Goal: Task Accomplishment & Management: Manage account settings

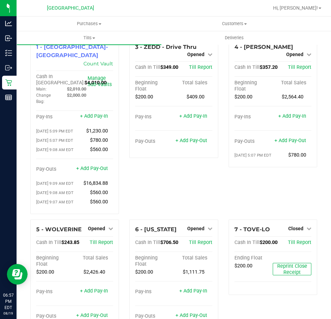
click at [219, 115] on div "3 - ZEDD - Drive Thru Opened Close Till Cash In Till $349.00 Till Report Beginn…" at bounding box center [173, 128] width 99 height 182
click at [223, 128] on div "4 - [PERSON_NAME] Opened Close Till Cash In Till $357.20 Till Report Beginning …" at bounding box center [272, 128] width 99 height 182
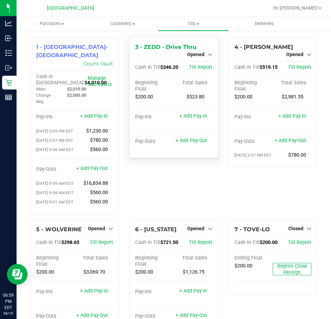
click at [187, 53] on span "Opened" at bounding box center [195, 55] width 17 height 6
click at [193, 61] on link "Close Till" at bounding box center [196, 61] width 19 height 6
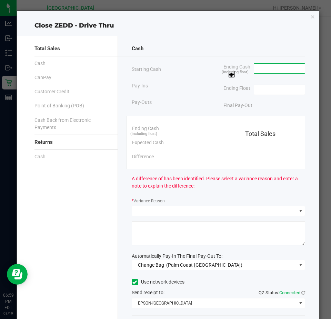
click at [261, 72] on input at bounding box center [279, 69] width 51 height 10
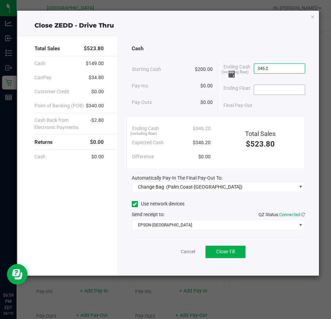
type input "$346.20"
click at [275, 87] on input at bounding box center [279, 90] width 51 height 10
type input "$200.00"
click at [274, 102] on div "Final Pay-Out $146.20" at bounding box center [264, 105] width 82 height 14
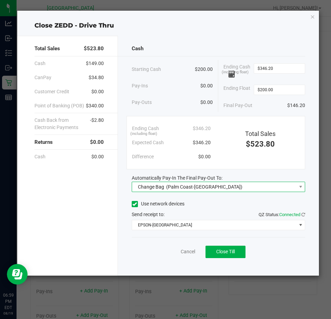
click at [242, 186] on span "Change Bag (Palm Coast-Vault)" at bounding box center [214, 187] width 164 height 10
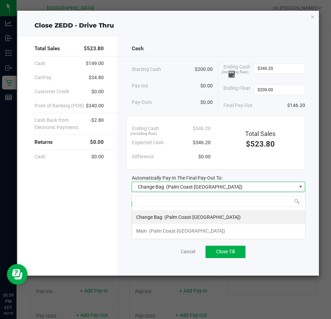
scroll to position [10, 173]
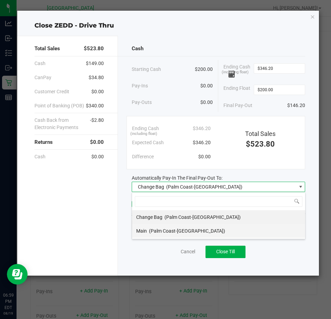
click at [184, 230] on span "(Palm Coast-Vault)" at bounding box center [187, 231] width 76 height 6
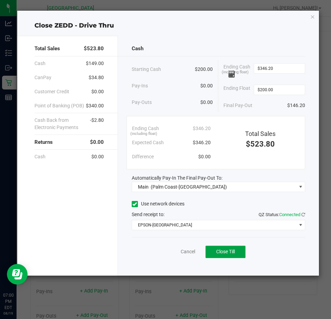
click at [228, 253] on span "Close Till" at bounding box center [225, 252] width 19 height 6
click at [312, 15] on icon "button" at bounding box center [312, 16] width 5 height 8
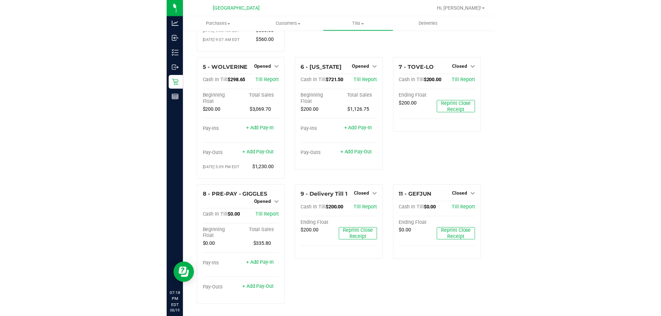
scroll to position [0, 0]
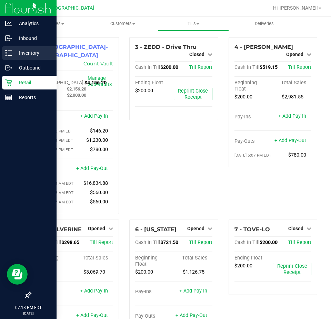
click at [36, 54] on p "Inventory" at bounding box center [32, 53] width 41 height 8
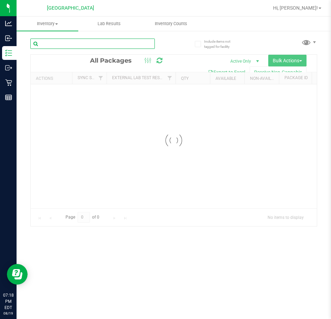
click at [83, 40] on input "text" at bounding box center [92, 44] width 124 height 10
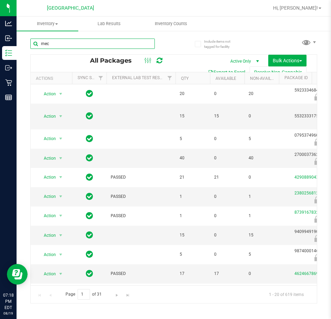
type input "mec"
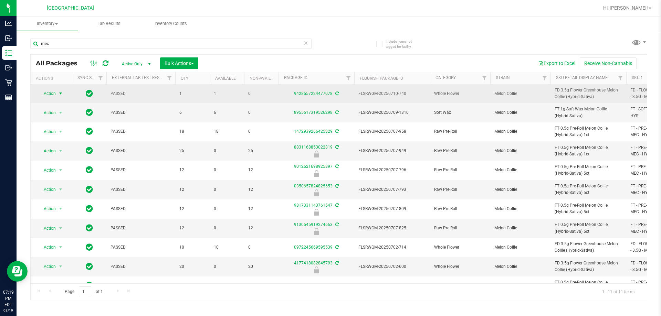
click at [56, 94] on span "Action" at bounding box center [47, 94] width 19 height 10
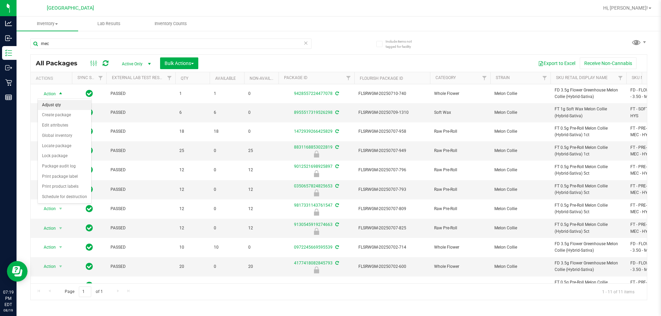
click at [73, 103] on li "Adjust qty" at bounding box center [64, 105] width 53 height 10
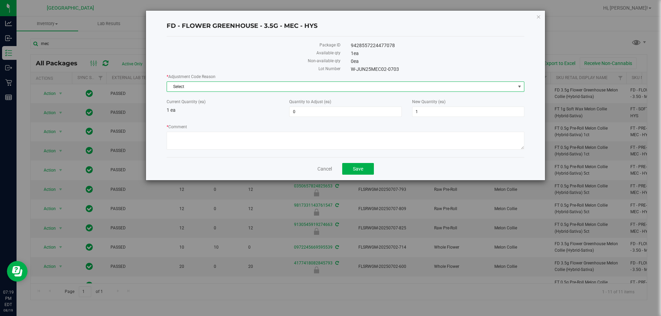
click at [330, 86] on span "Select" at bounding box center [341, 87] width 348 height 10
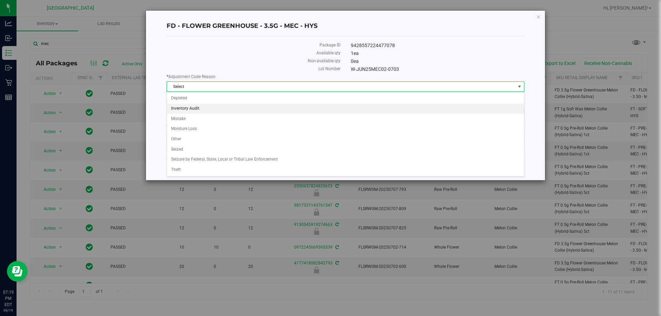
click at [185, 107] on li "Inventory Audit" at bounding box center [345, 109] width 357 height 10
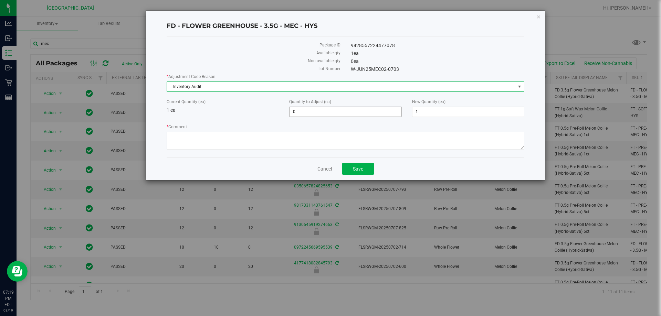
click at [315, 109] on span "0 0" at bounding box center [345, 112] width 112 height 10
click at [0, 0] on input "0" at bounding box center [0, 0] width 0 height 0
type input "-1"
type input "0"
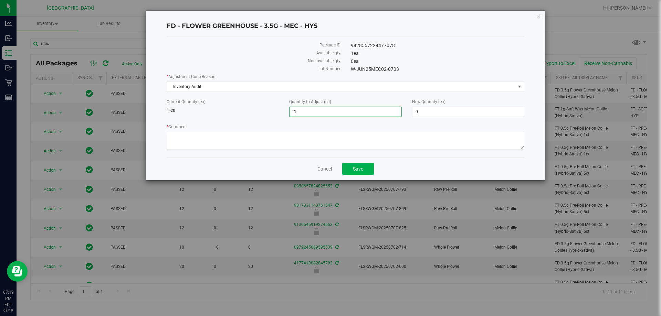
click at [246, 111] on div "Current Quantity (ea) 1 ea" at bounding box center [222, 106] width 123 height 15
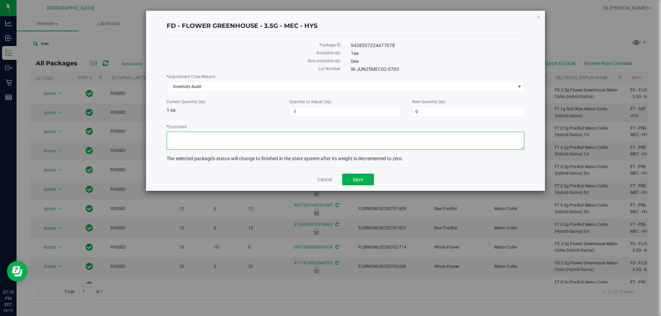
click at [258, 146] on textarea "* Comment" at bounding box center [346, 141] width 358 height 18
type textarea "allocation error, -1"
click at [330, 180] on button "Save" at bounding box center [358, 180] width 32 height 12
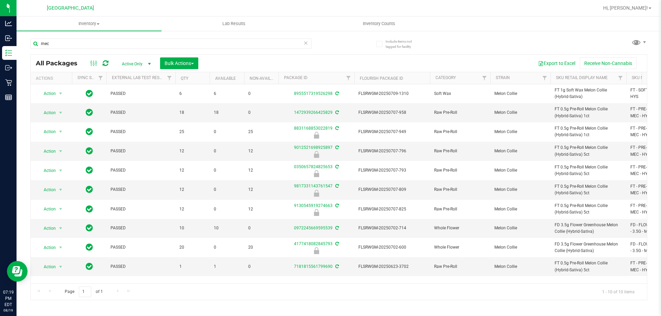
click at [246, 3] on div at bounding box center [361, 7] width 476 height 13
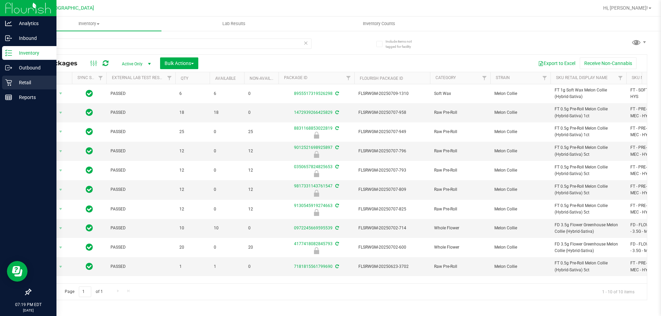
click at [25, 81] on p "Retail" at bounding box center [32, 83] width 41 height 8
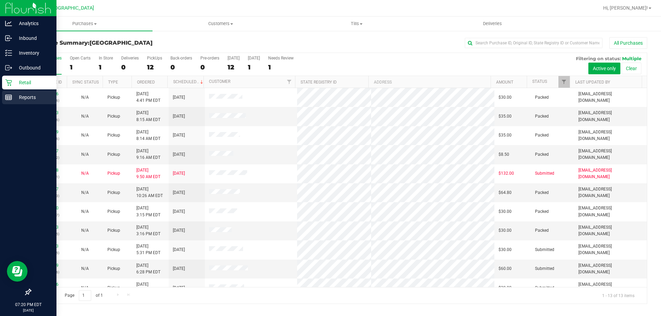
click at [28, 96] on p "Reports" at bounding box center [32, 97] width 41 height 8
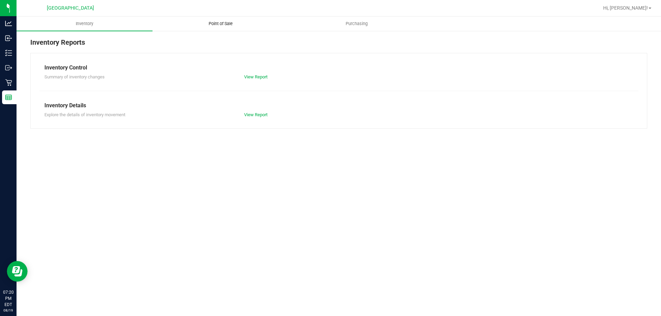
click at [221, 24] on span "Point of Sale" at bounding box center [220, 24] width 43 height 6
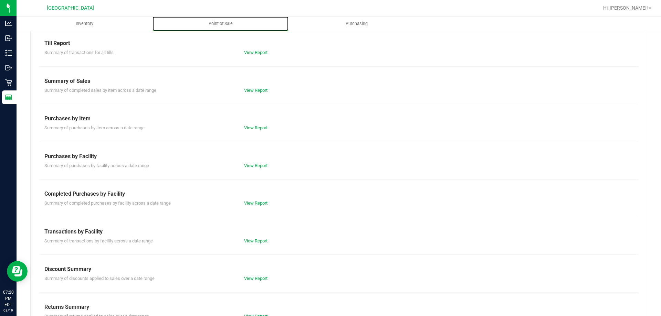
scroll to position [45, 0]
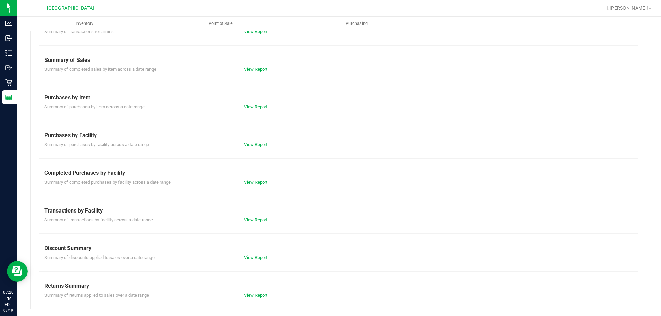
click at [249, 218] on link "View Report" at bounding box center [255, 220] width 23 height 5
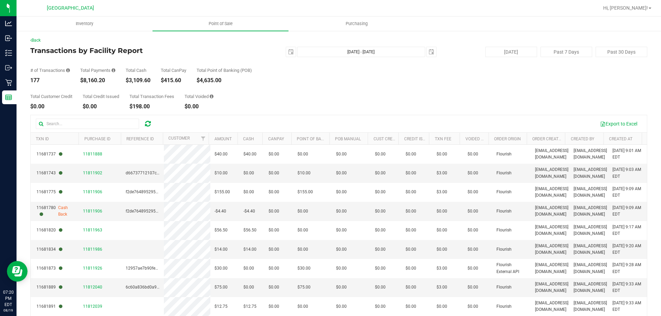
click at [270, 89] on div "Total Customer Credit $0.00 Total Credit Issued $0.00 Total Transaction Fees $1…" at bounding box center [338, 96] width 617 height 26
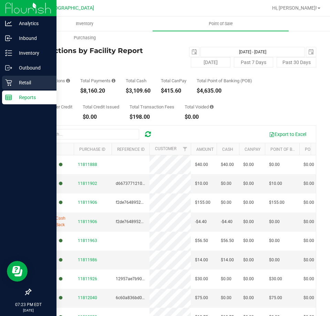
click at [25, 85] on p "Retail" at bounding box center [32, 83] width 41 height 8
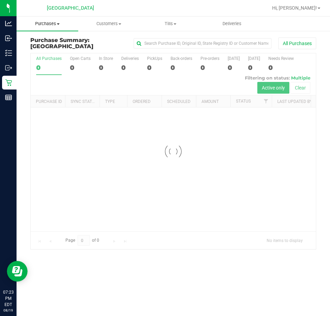
click at [52, 25] on span "Purchases" at bounding box center [48, 24] width 62 height 6
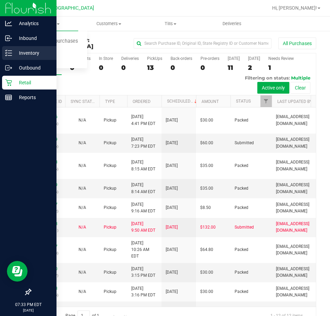
click at [29, 52] on p "Inventory" at bounding box center [32, 53] width 41 height 8
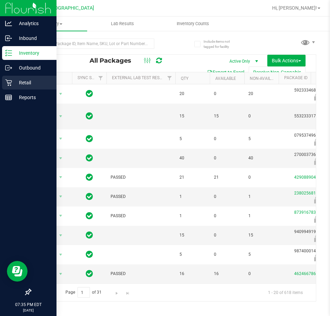
click at [25, 79] on p "Retail" at bounding box center [32, 83] width 41 height 8
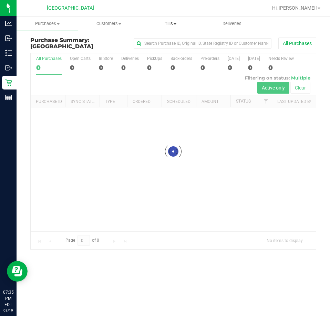
click at [176, 21] on span "Tills" at bounding box center [170, 24] width 61 height 6
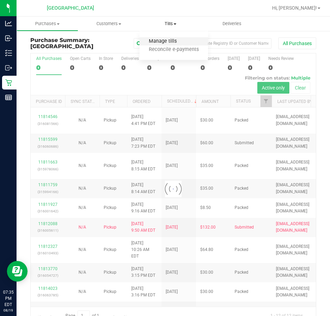
click at [164, 40] on span "Manage tills" at bounding box center [162, 42] width 46 height 6
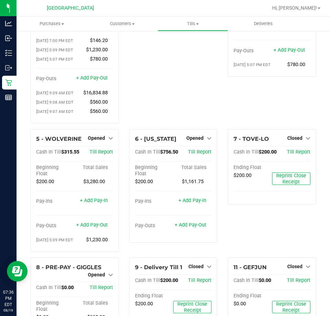
scroll to position [103, 0]
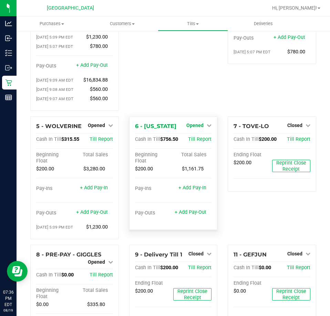
click at [207, 127] on icon at bounding box center [209, 125] width 5 height 5
click at [197, 142] on link "Close Till" at bounding box center [196, 140] width 19 height 6
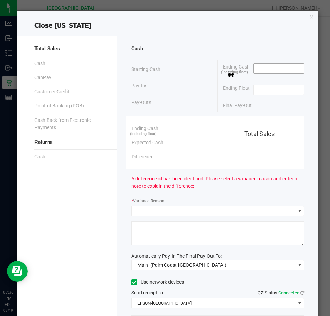
click at [261, 68] on input at bounding box center [278, 69] width 51 height 10
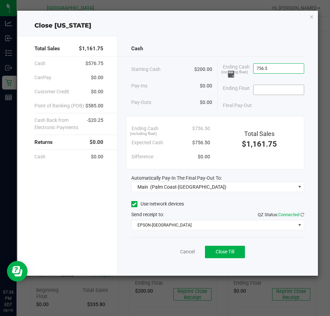
type input "$756.50"
click at [261, 91] on input at bounding box center [278, 90] width 51 height 10
click at [263, 88] on input at bounding box center [278, 90] width 51 height 10
type input "$200.00"
click at [267, 104] on div "Final Pay-Out $556.50" at bounding box center [263, 105] width 81 height 14
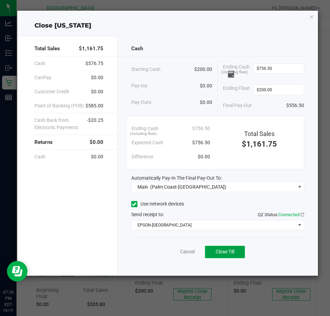
click at [238, 250] on button "Close Till" at bounding box center [225, 252] width 40 height 12
click at [307, 16] on div "Close VERMONT Total Sales $1,161.75 Cash $576.75 CanPay $0.00 Customer Credit $…" at bounding box center [167, 143] width 301 height 265
click at [313, 16] on icon "button" at bounding box center [311, 16] width 5 height 8
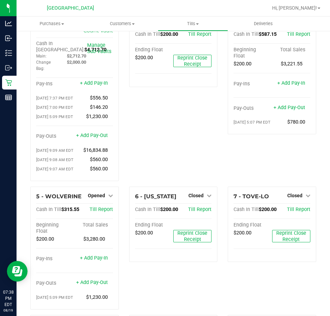
scroll to position [167, 0]
